Goal: Transaction & Acquisition: Purchase product/service

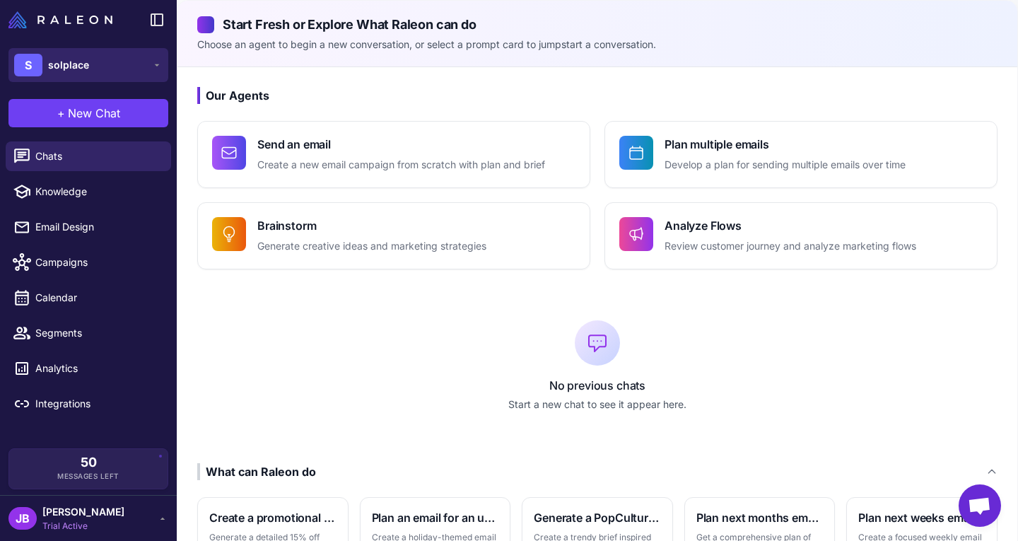
click at [119, 73] on button "S solplace" at bounding box center [88, 65] width 160 height 34
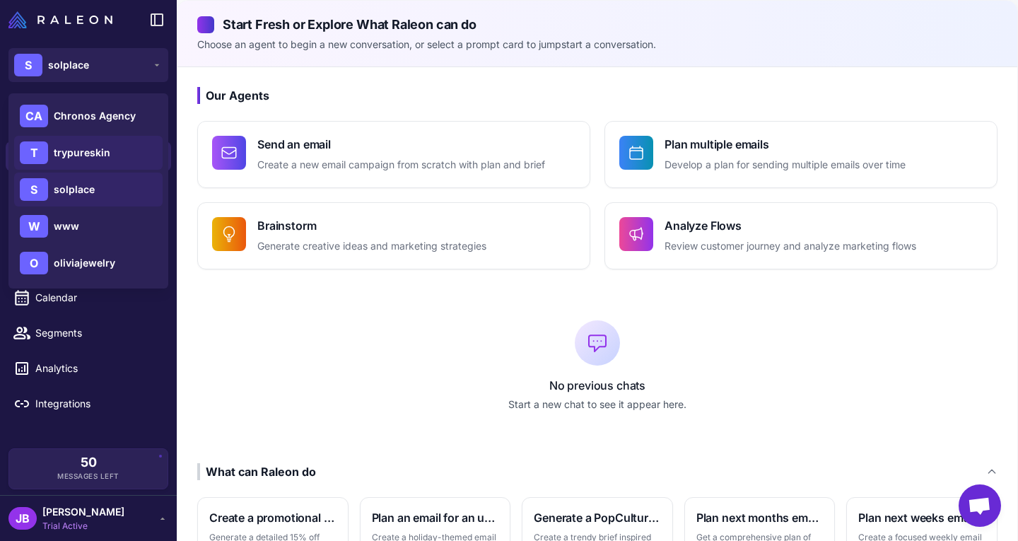
click at [115, 153] on div "T trypureskin" at bounding box center [88, 153] width 148 height 34
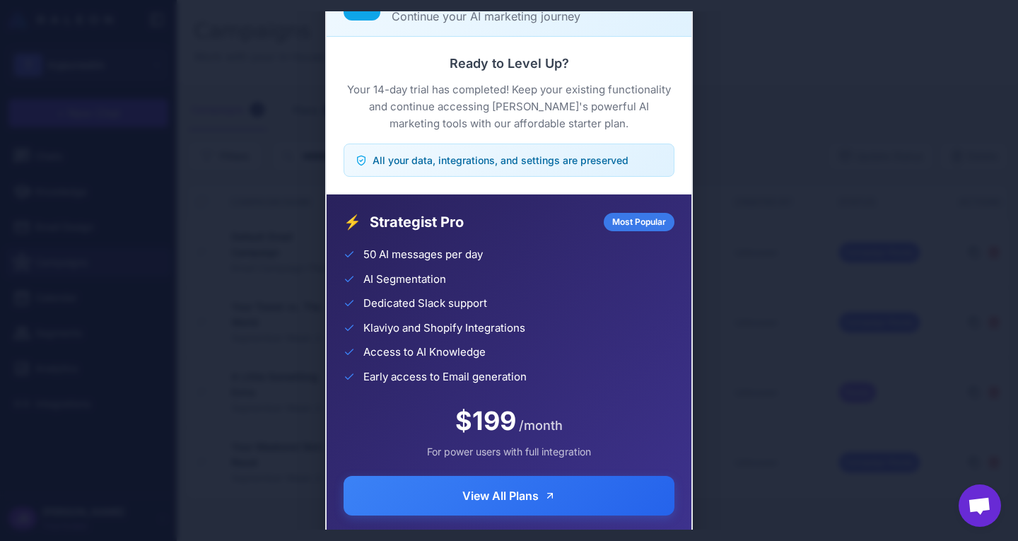
click at [787, 100] on div "Trial Complete Continue your AI marketing journey Ready to Level Up? Your 14-da…" at bounding box center [509, 270] width 1018 height 518
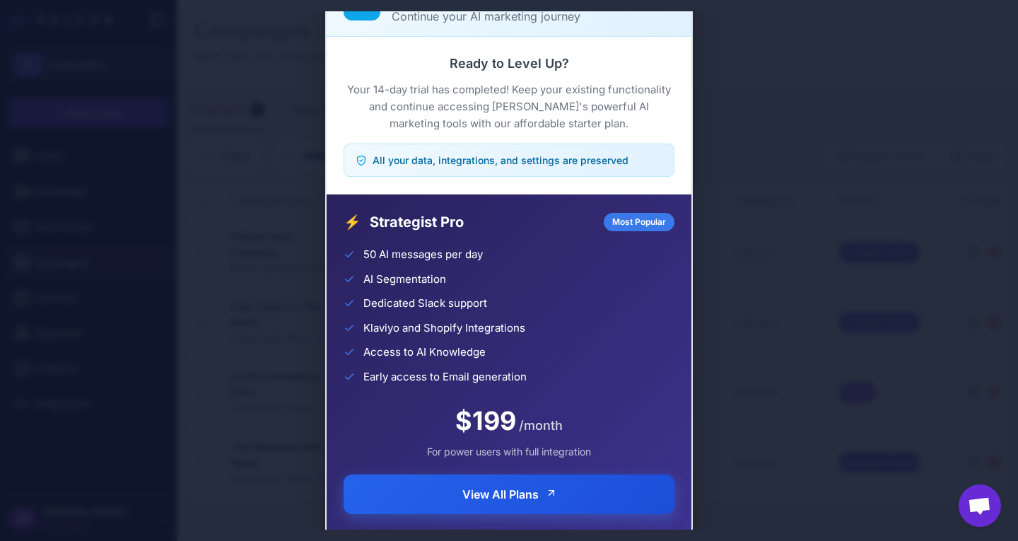
click at [565, 503] on button "View All Plans" at bounding box center [509, 494] width 331 height 40
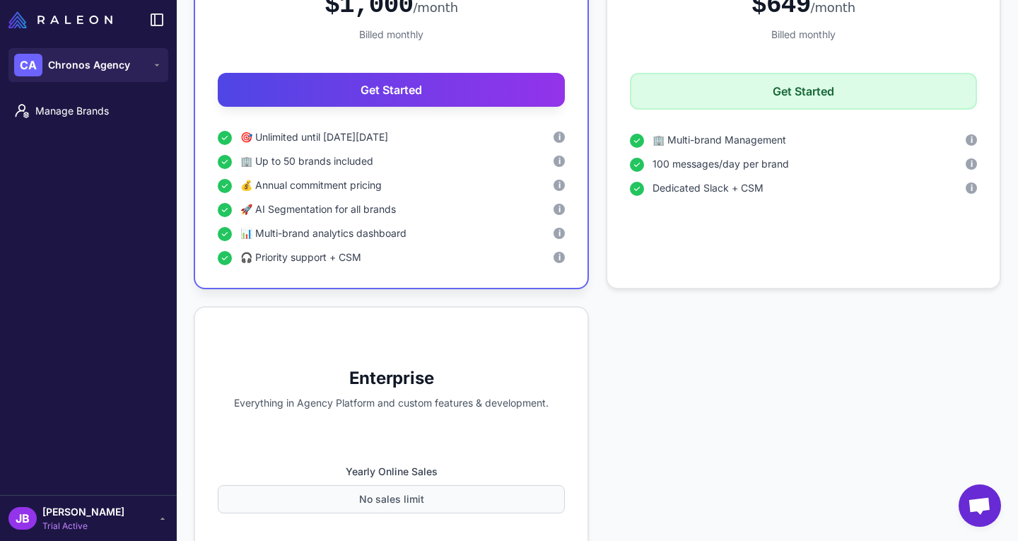
scroll to position [1131, 0]
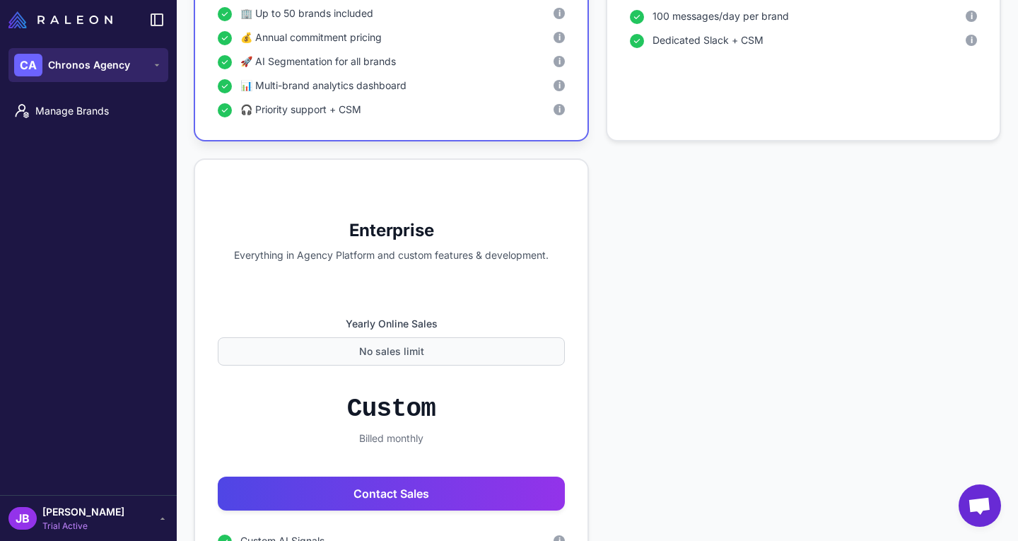
click at [126, 77] on button "CA Chronos Agency" at bounding box center [88, 65] width 160 height 34
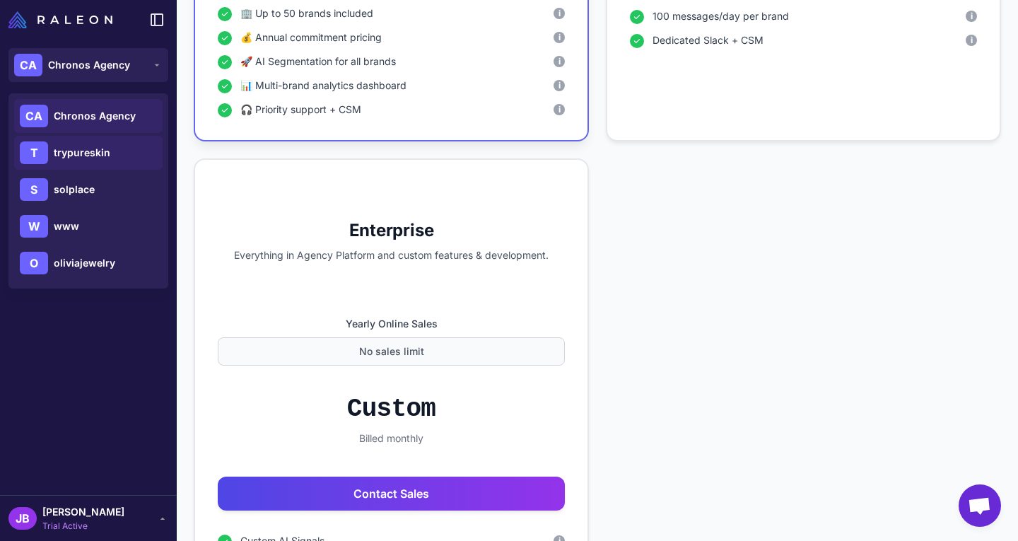
click at [116, 146] on div "T trypureskin" at bounding box center [88, 153] width 148 height 34
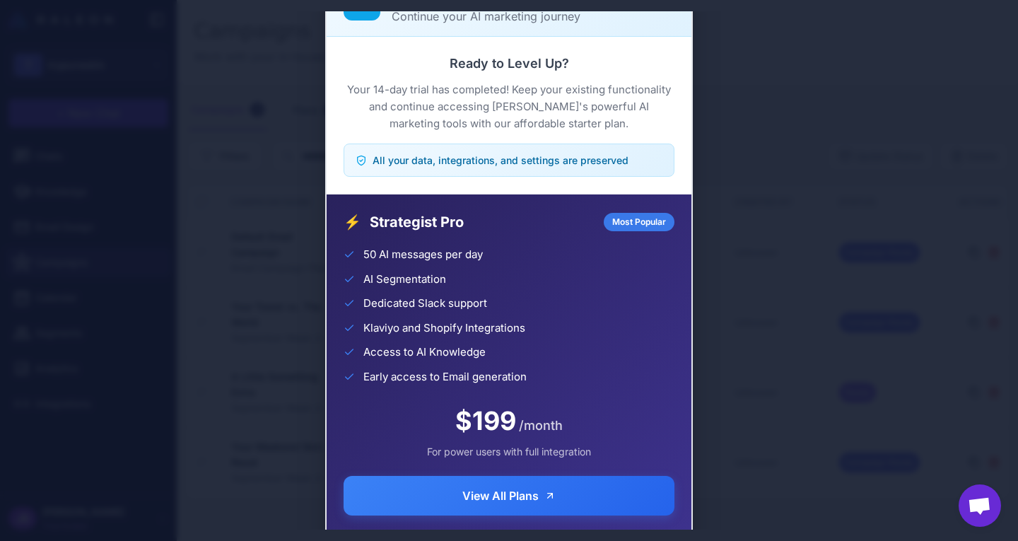
drag, startPoint x: 659, startPoint y: 20, endPoint x: 508, endPoint y: 30, distance: 151.6
click at [619, 70] on div "Trial Complete Continue your AI marketing journey Ready to Level Up? Your 14-da…" at bounding box center [509, 270] width 368 height 619
click at [505, 13] on p "Continue your AI marketing journey" at bounding box center [533, 16] width 283 height 17
click at [380, 16] on div "Trial Complete Continue your AI marketing journey" at bounding box center [509, 2] width 331 height 45
click at [541, 163] on span "All your data, integrations, and settings are preserved" at bounding box center [501, 160] width 256 height 15
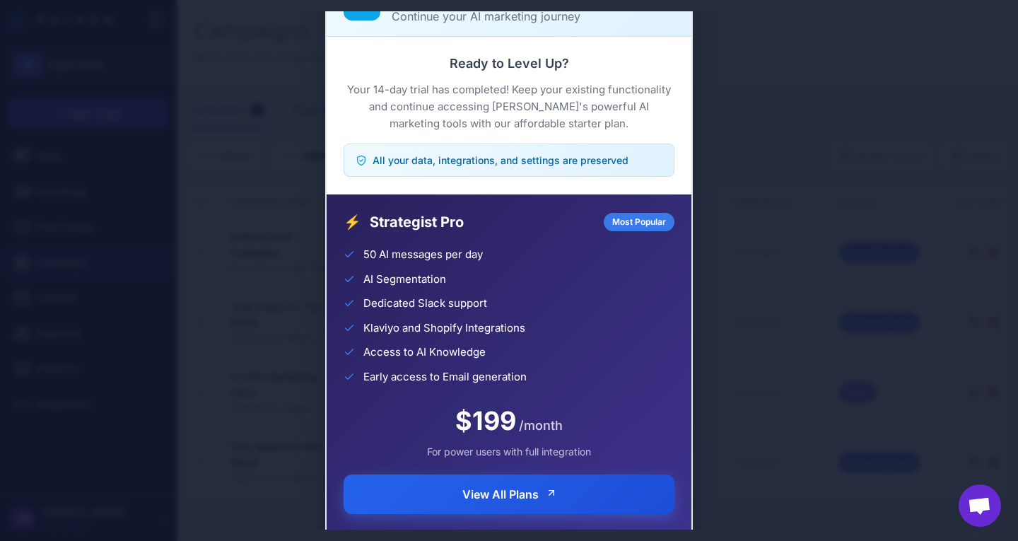
click at [559, 495] on button "View All Plans" at bounding box center [509, 494] width 331 height 40
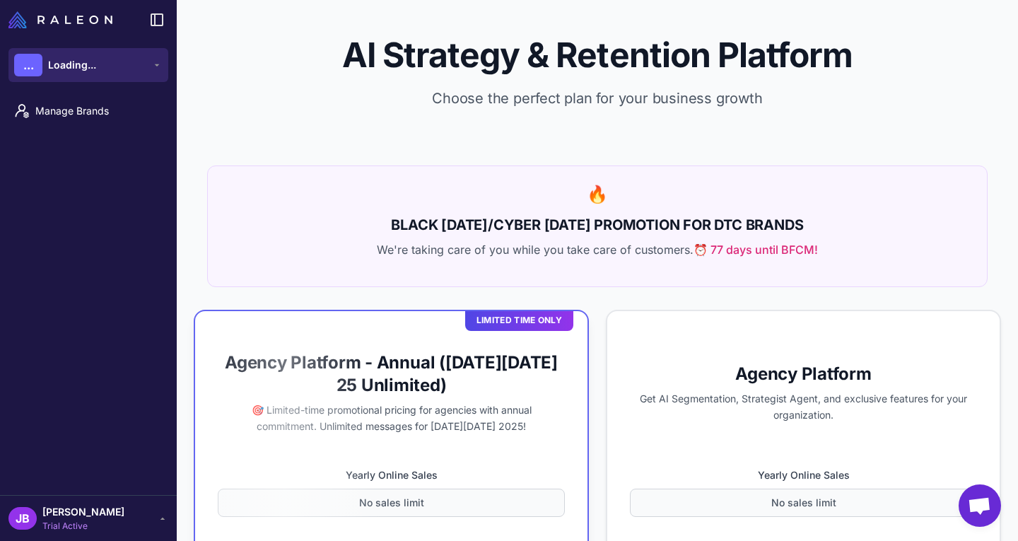
click at [102, 73] on button "... Loading..." at bounding box center [88, 65] width 160 height 34
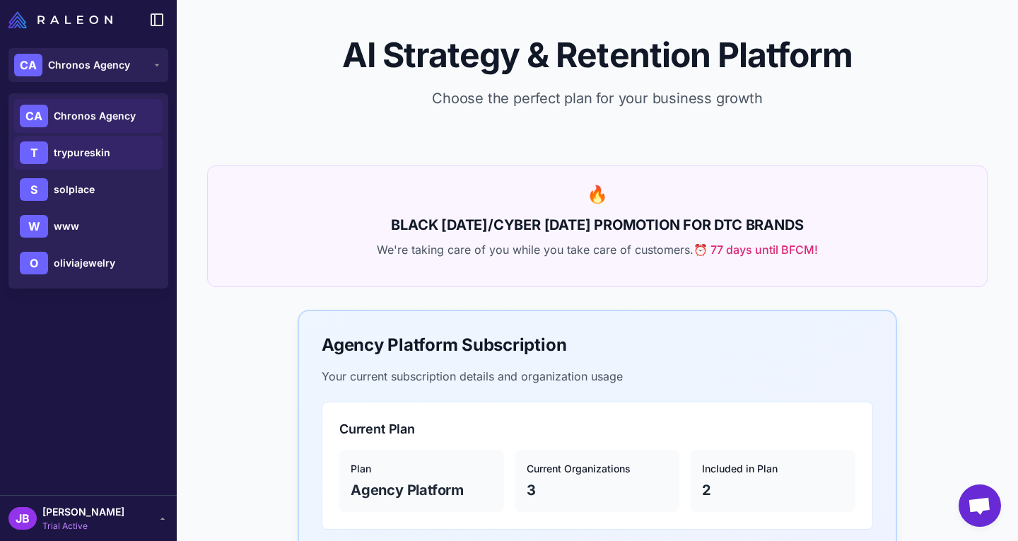
click at [101, 160] on div "T trypureskin" at bounding box center [88, 153] width 148 height 34
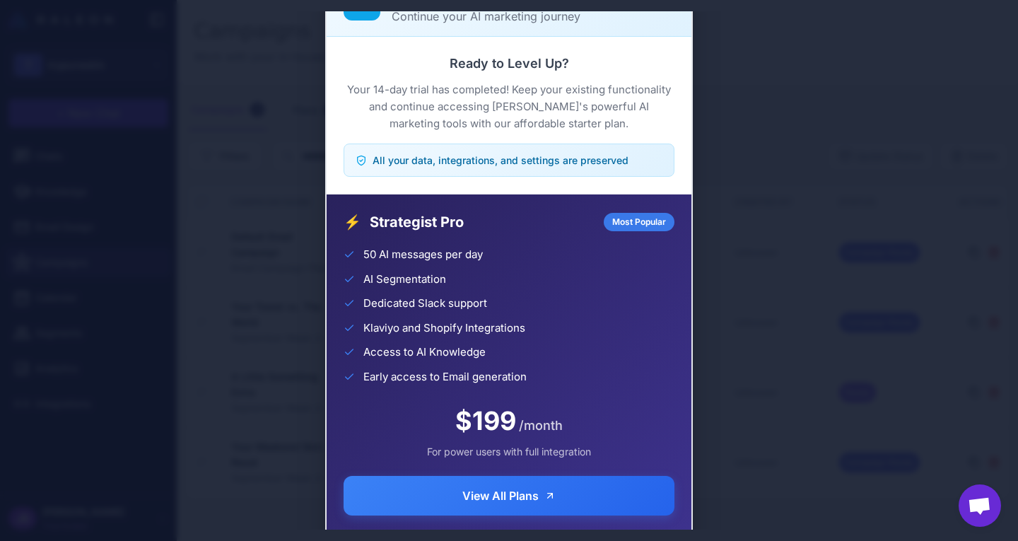
click at [298, 24] on div "Trial Complete Continue your AI marketing journey Ready to Level Up? Your 14-da…" at bounding box center [509, 270] width 1018 height 518
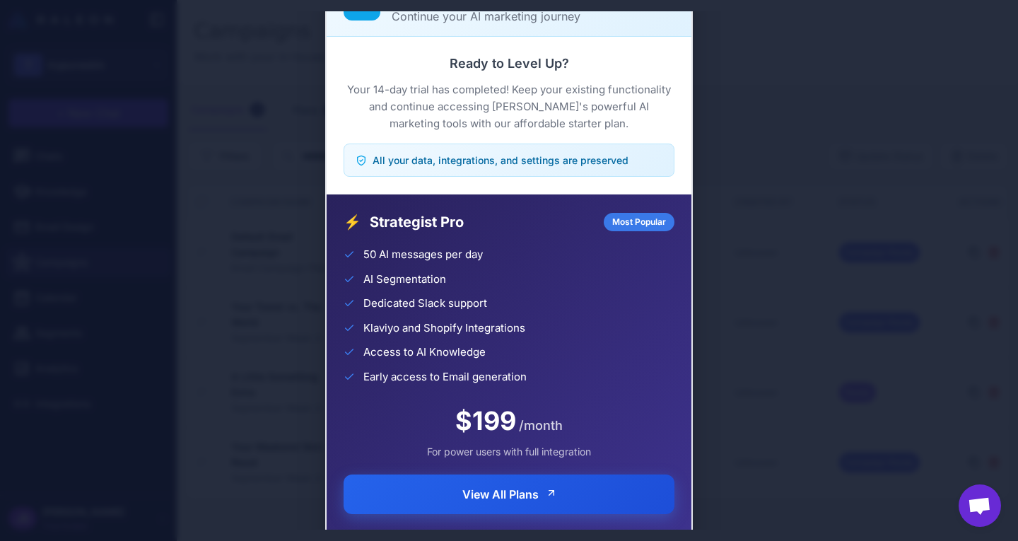
click at [528, 493] on span "View All Plans" at bounding box center [500, 494] width 76 height 17
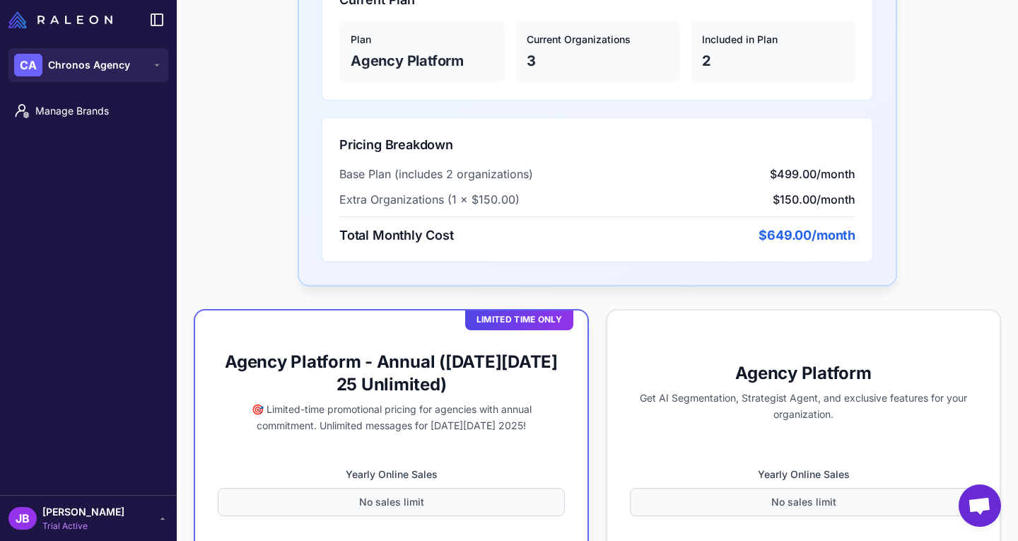
scroll to position [778, 0]
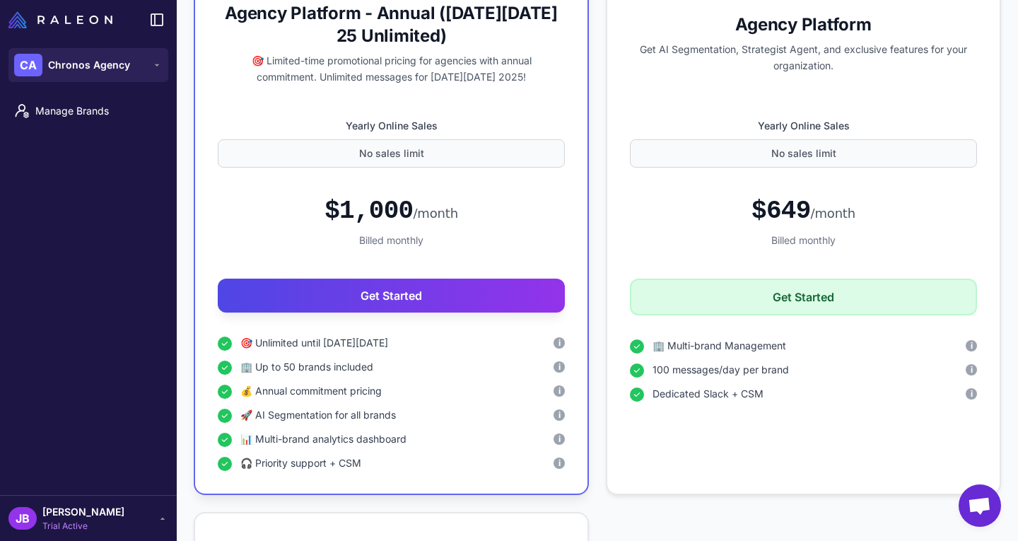
click at [160, 521] on icon at bounding box center [162, 517] width 11 height 11
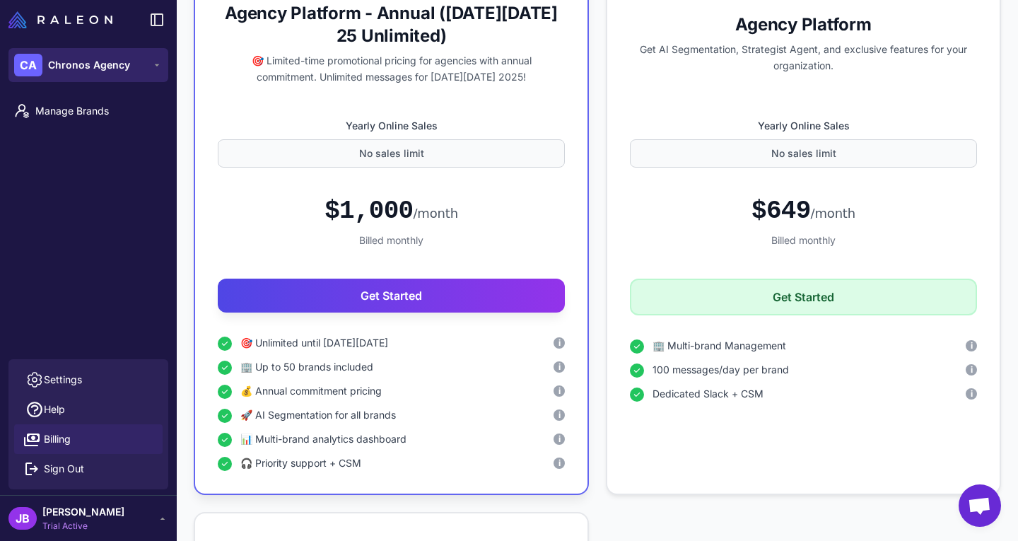
click at [156, 58] on button "CA Chronos Agency" at bounding box center [88, 65] width 160 height 34
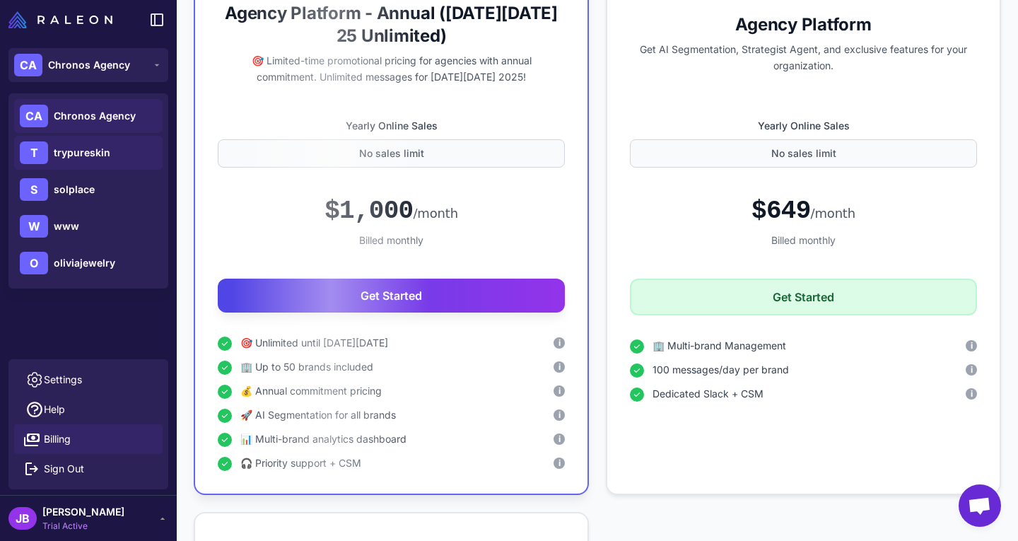
click at [106, 157] on span "trypureskin" at bounding box center [82, 153] width 57 height 16
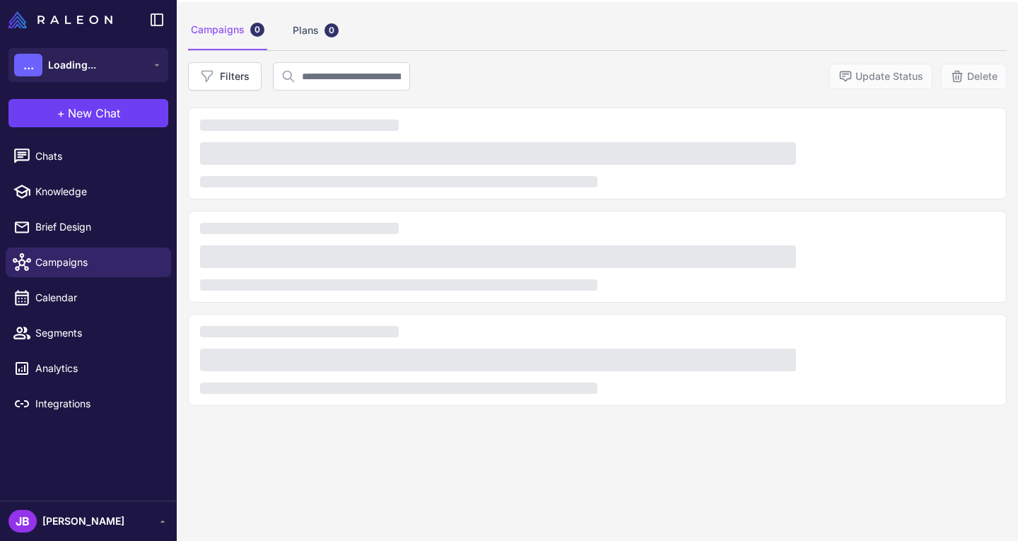
scroll to position [82, 0]
